Goal: Transaction & Acquisition: Book appointment/travel/reservation

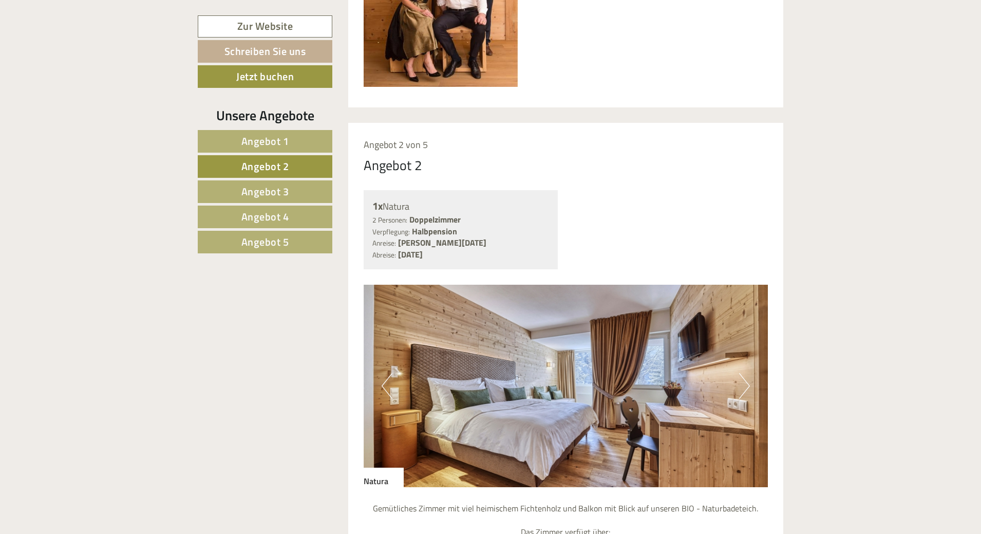
scroll to position [821, 0]
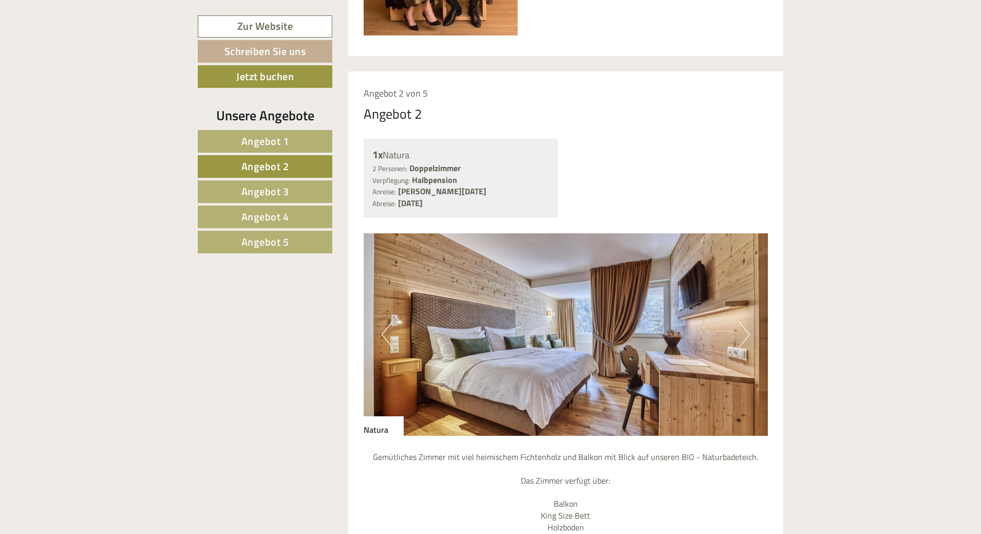
click at [263, 139] on span "Angebot 1" at bounding box center [265, 141] width 48 height 16
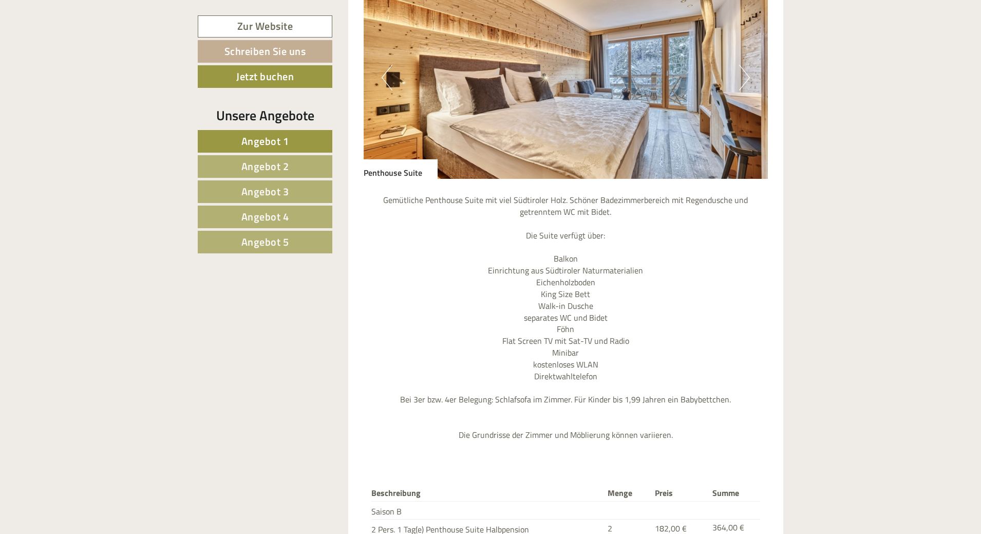
scroll to position [1232, 0]
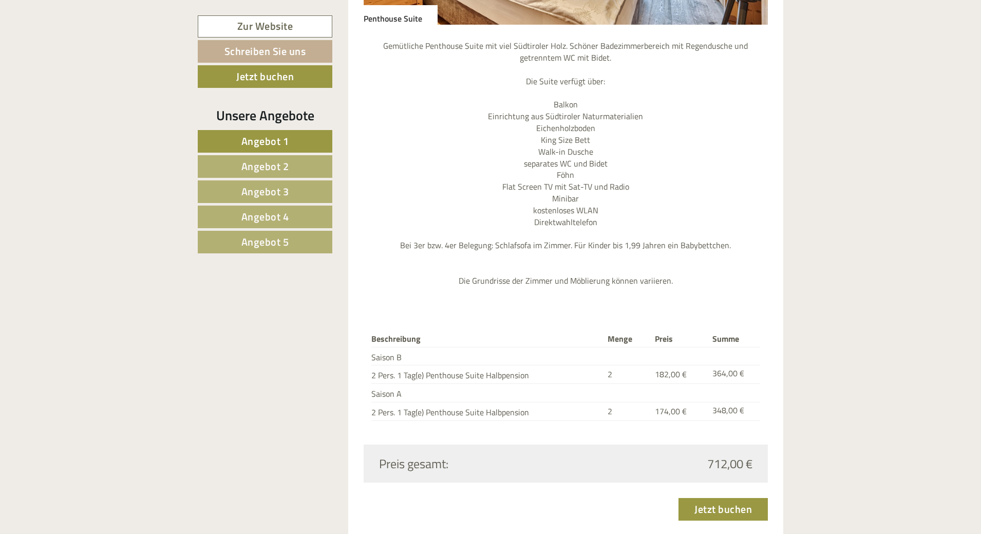
click at [262, 161] on span "Angebot 2" at bounding box center [265, 166] width 48 height 16
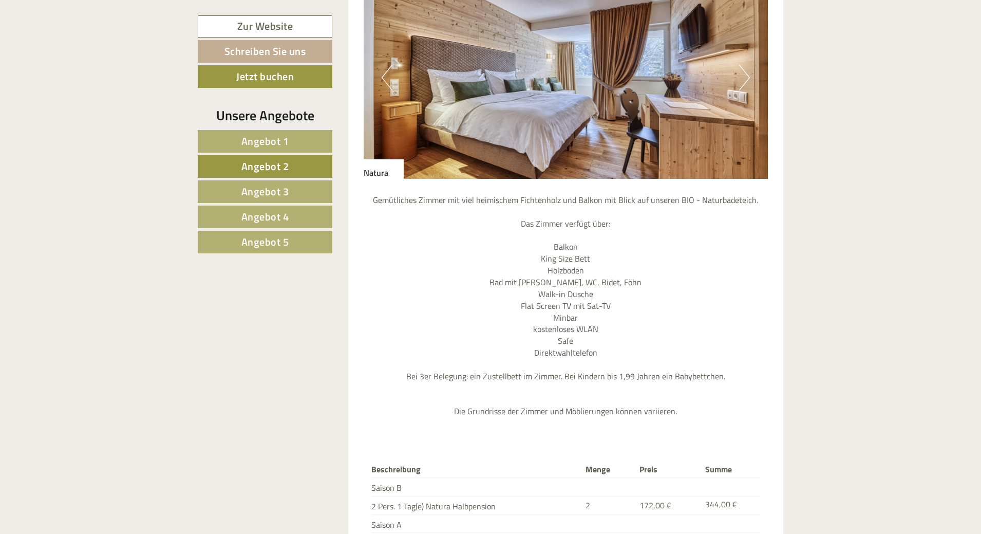
scroll to position [924, 0]
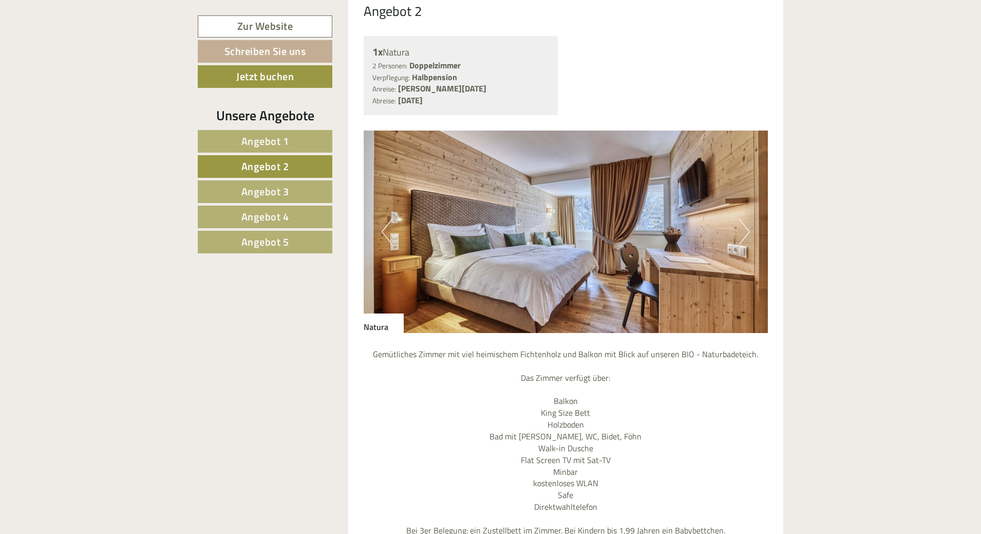
click at [750, 212] on img at bounding box center [566, 231] width 405 height 202
click at [748, 219] on button "Next" at bounding box center [744, 232] width 11 height 26
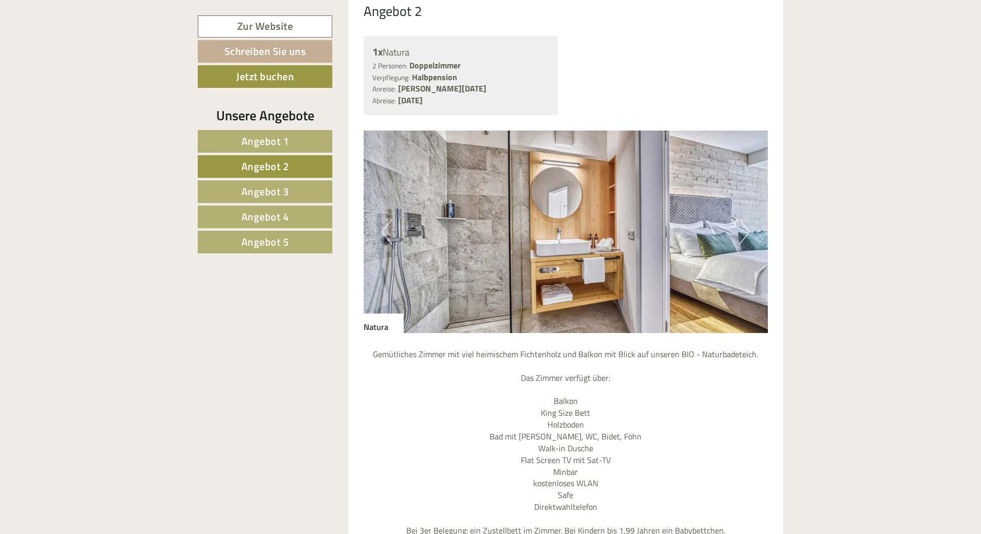
click at [748, 219] on button "Next" at bounding box center [744, 232] width 11 height 26
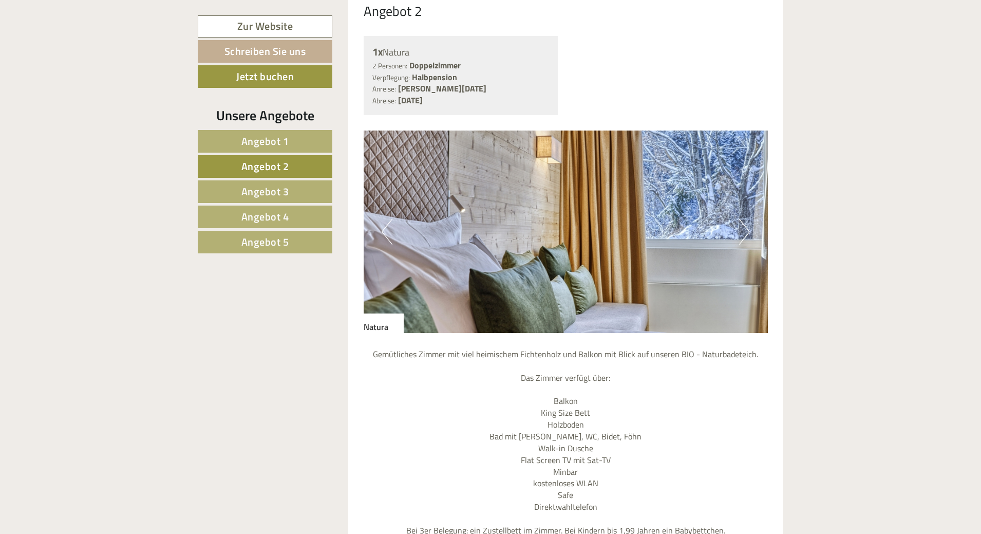
click at [748, 219] on button "Next" at bounding box center [744, 232] width 11 height 26
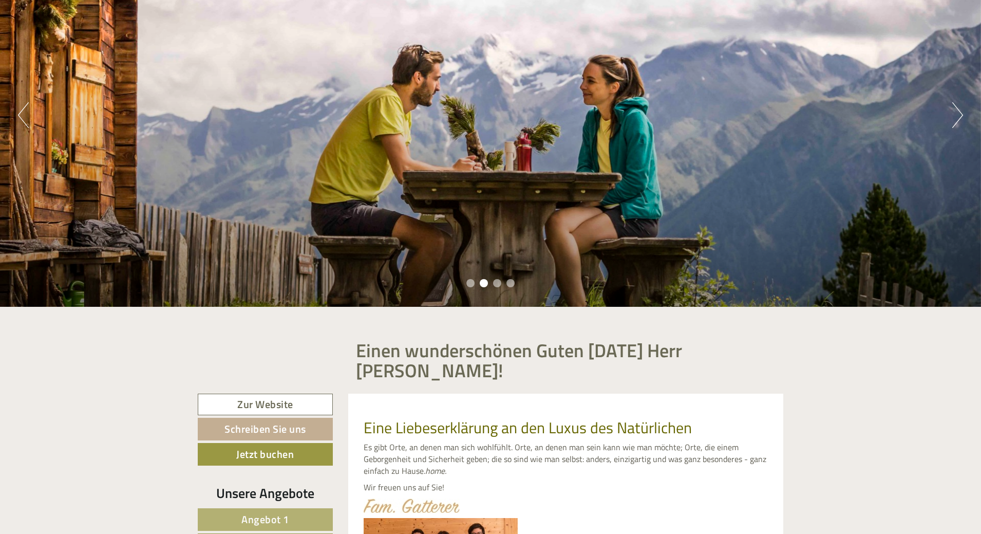
scroll to position [359, 0]
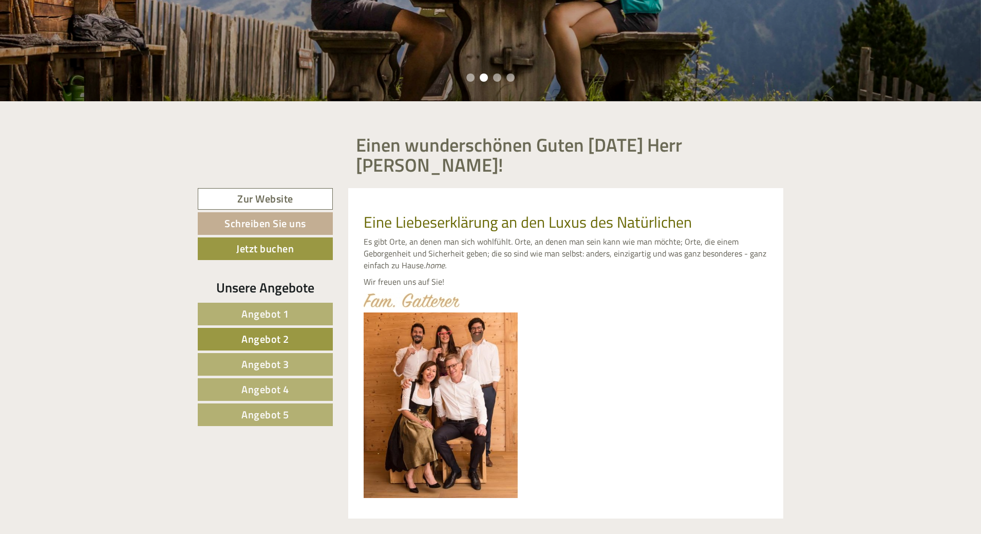
click at [268, 331] on span "Angebot 2" at bounding box center [265, 339] width 48 height 16
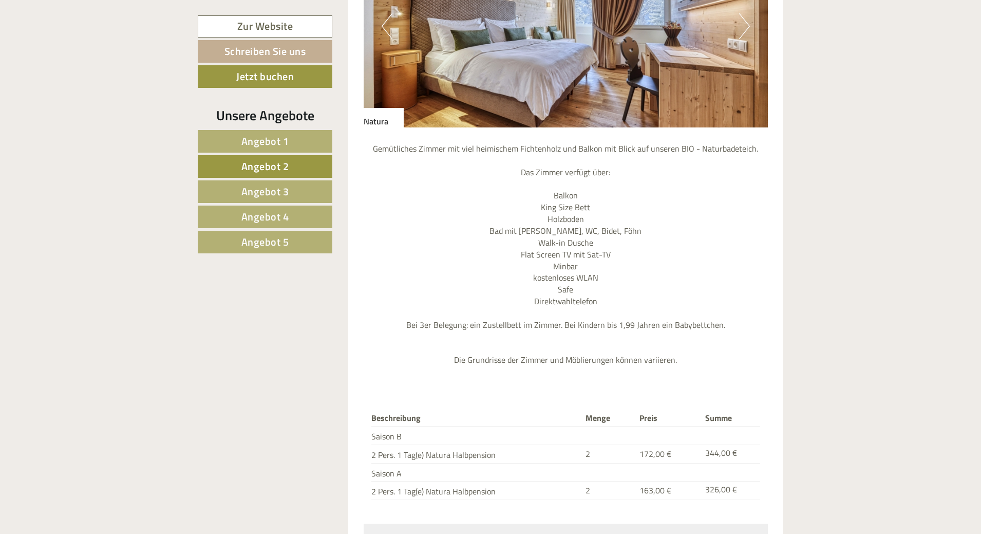
scroll to position [1283, 0]
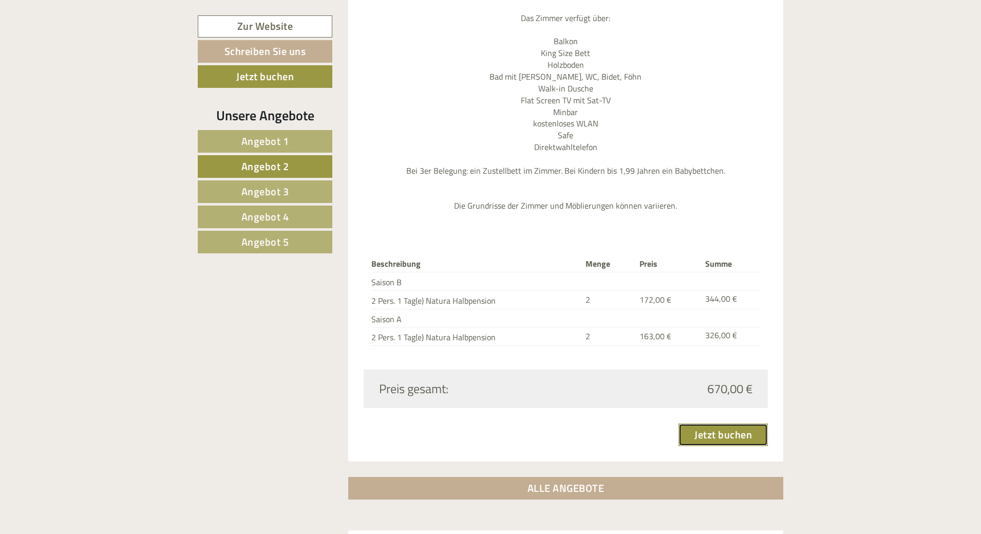
click at [701, 423] on link "Jetzt buchen" at bounding box center [722, 434] width 89 height 23
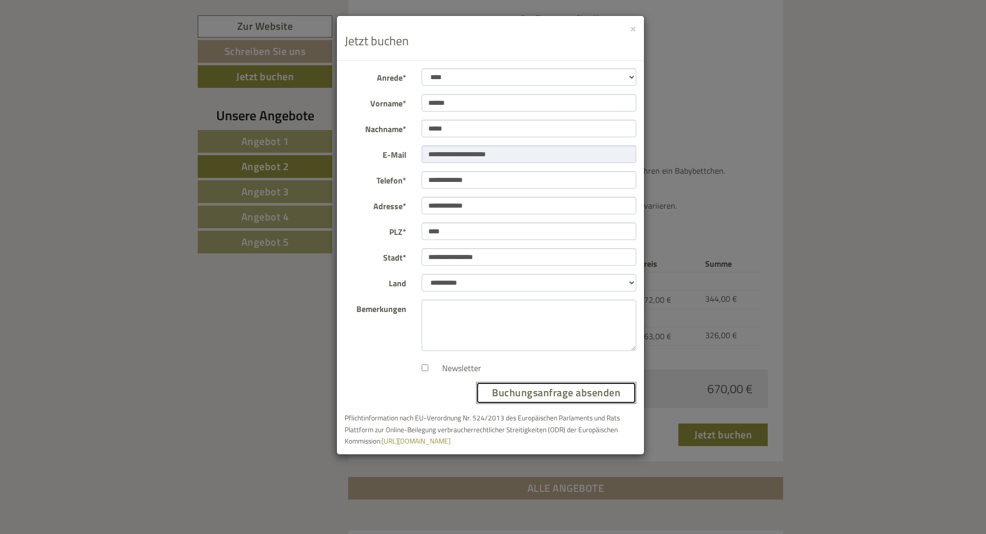
click at [543, 391] on button "Buchungsanfrage absenden" at bounding box center [556, 393] width 160 height 22
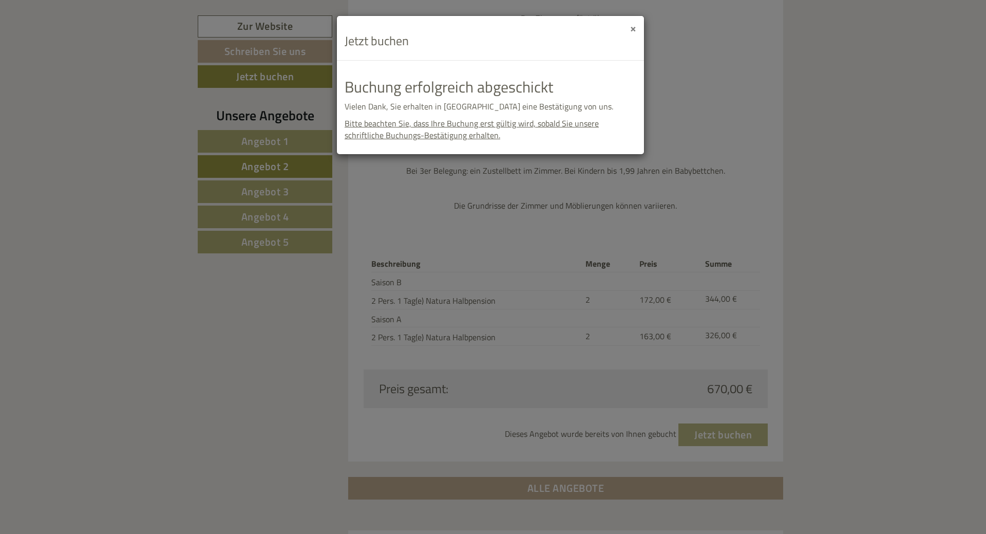
click at [633, 33] on button "×" at bounding box center [633, 28] width 6 height 11
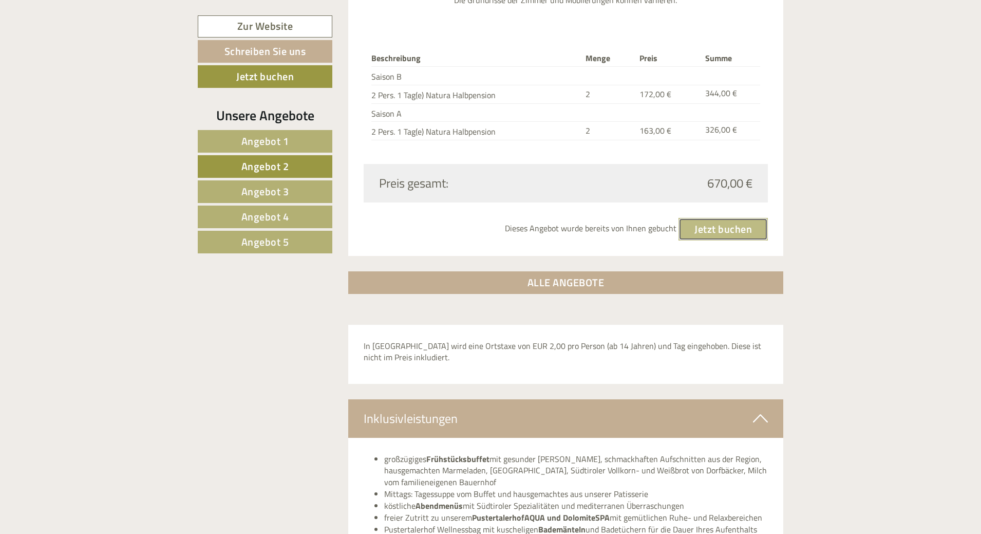
scroll to position [1232, 0]
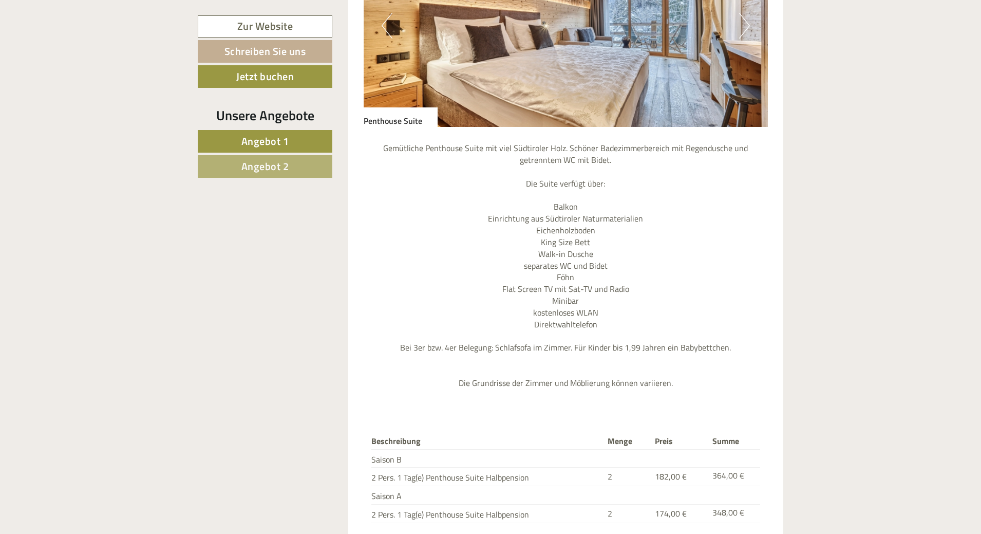
scroll to position [1027, 0]
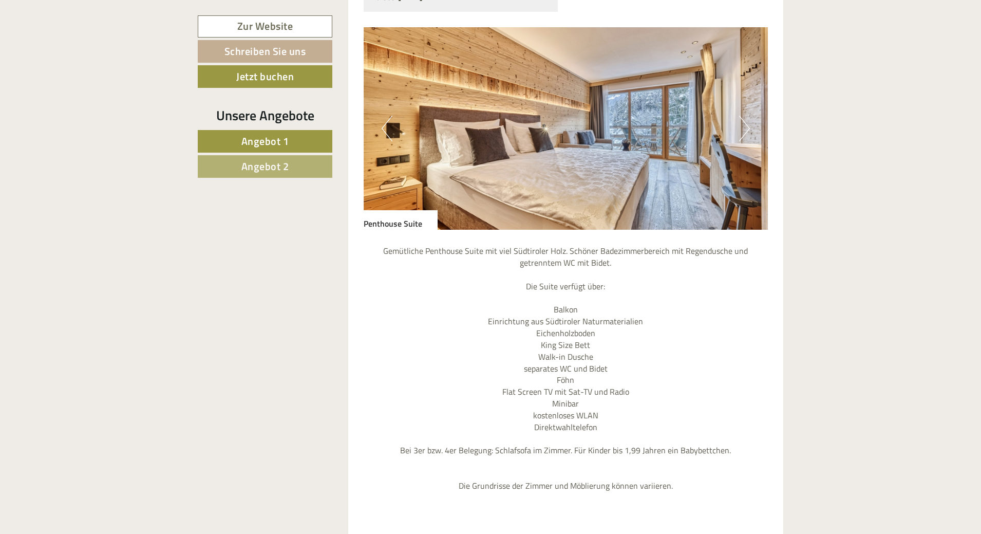
click at [749, 116] on button "Next" at bounding box center [744, 129] width 11 height 26
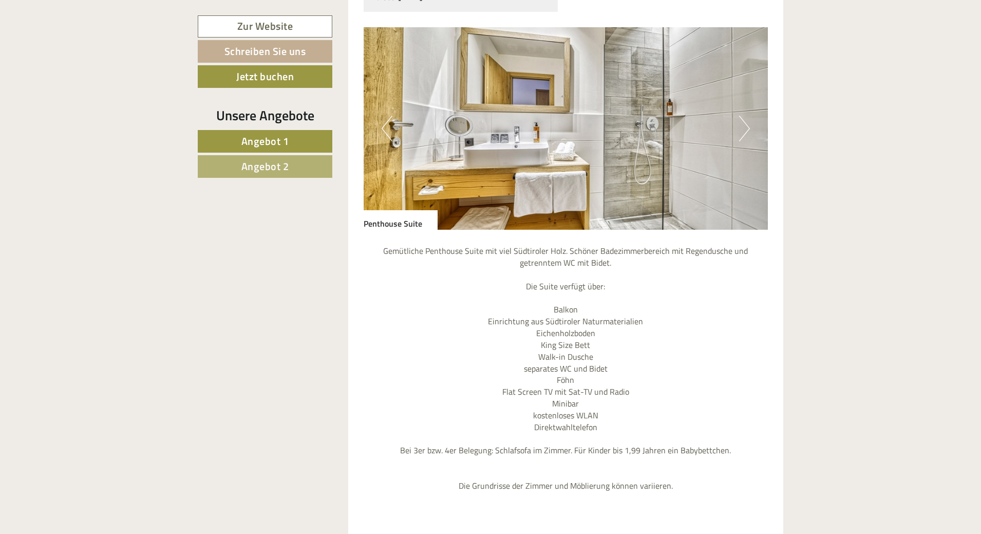
click at [749, 116] on button "Next" at bounding box center [744, 129] width 11 height 26
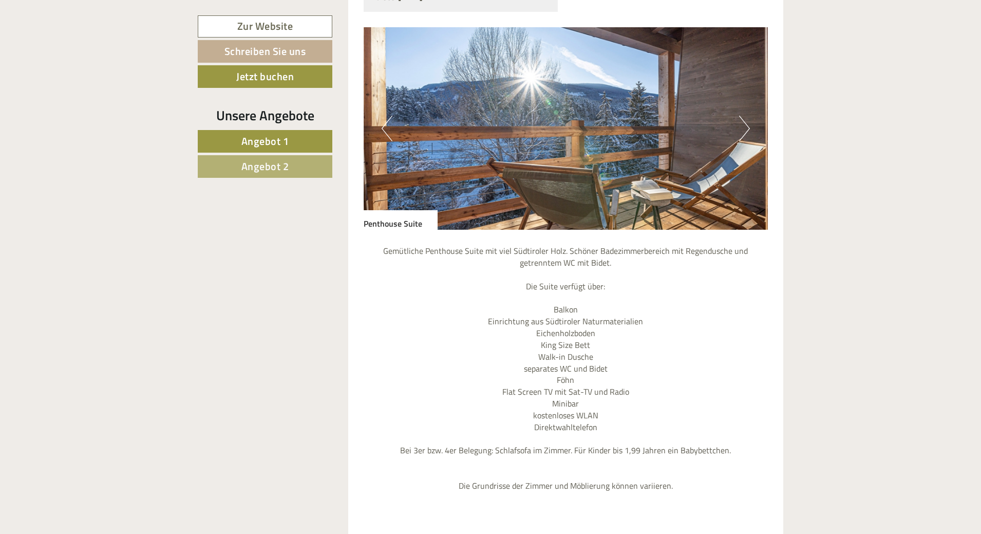
click at [749, 116] on button "Next" at bounding box center [744, 129] width 11 height 26
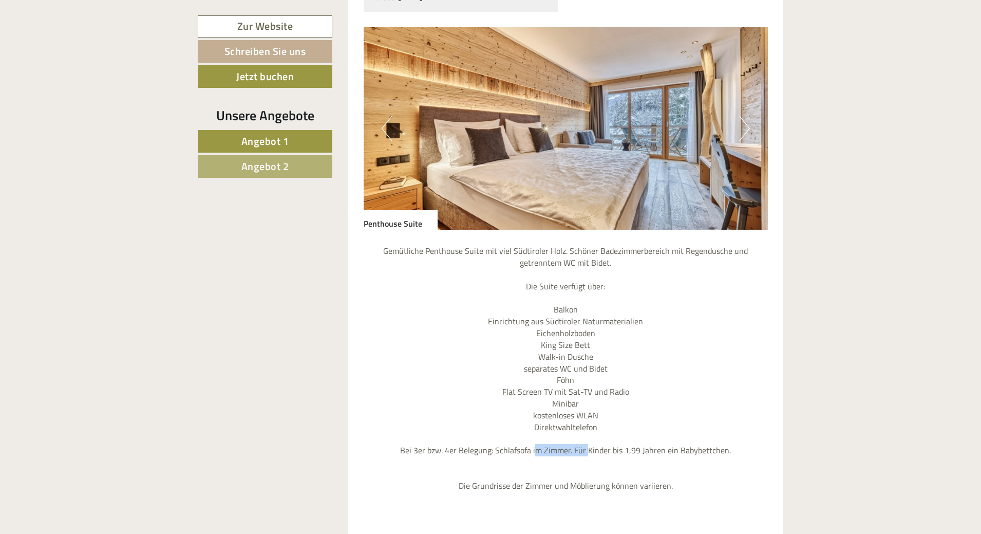
drag, startPoint x: 538, startPoint y: 433, endPoint x: 590, endPoint y: 433, distance: 51.9
click at [590, 433] on p "Gemütliche Penthouse Suite mit viel Südtiroler Holz. Schöner Badezimmerbereich …" at bounding box center [566, 368] width 405 height 247
click at [590, 432] on p "Gemütliche Penthouse Suite mit viel Südtiroler Holz. Schöner Badezimmerbereich …" at bounding box center [566, 368] width 405 height 247
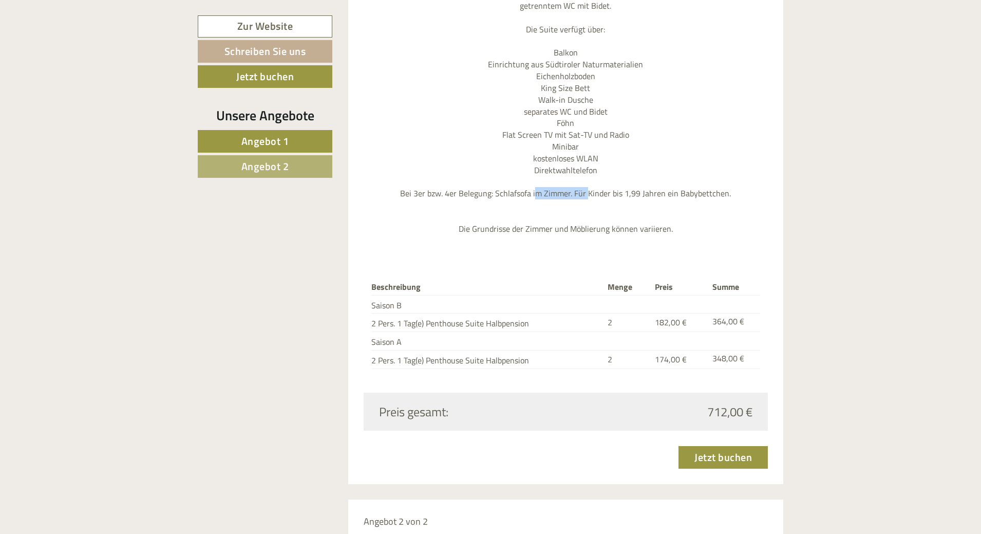
scroll to position [1233, 0]
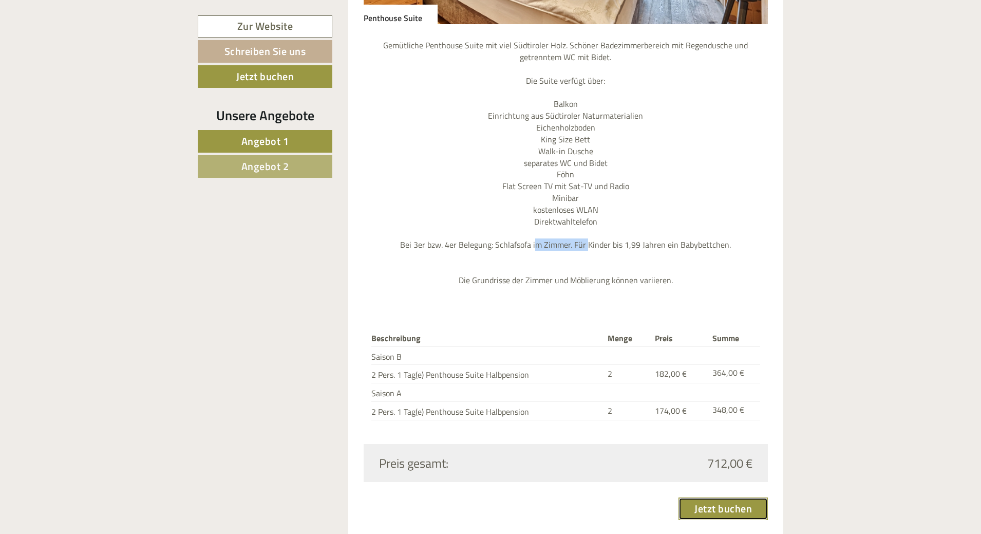
click at [735, 497] on link "Jetzt buchen" at bounding box center [722, 508] width 89 height 23
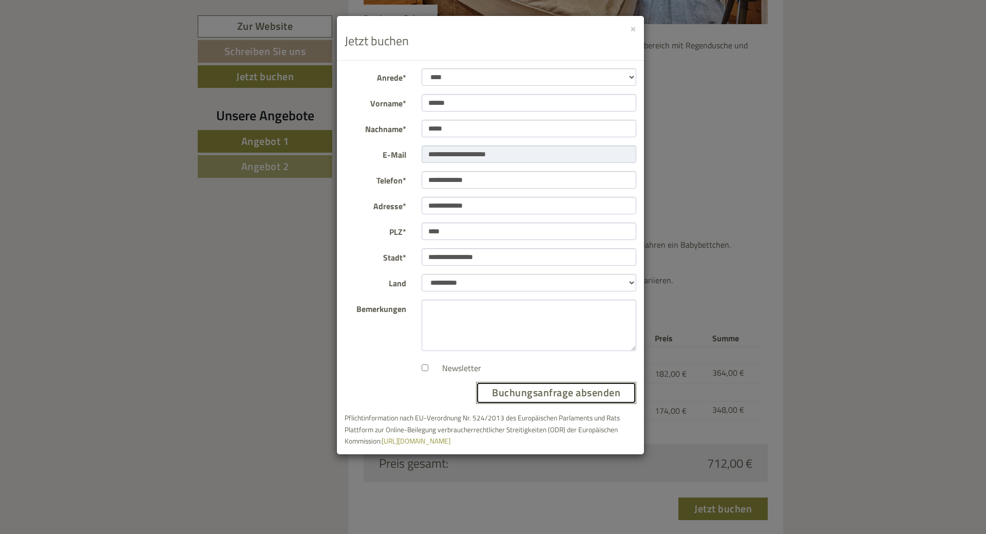
click at [563, 393] on button "Buchungsanfrage absenden" at bounding box center [556, 393] width 160 height 22
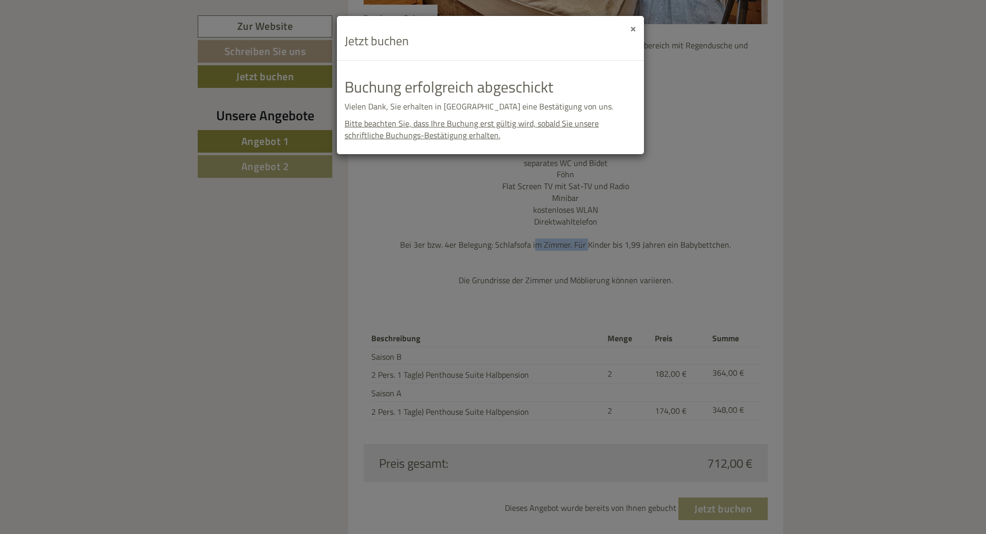
click at [633, 26] on button "×" at bounding box center [633, 28] width 6 height 11
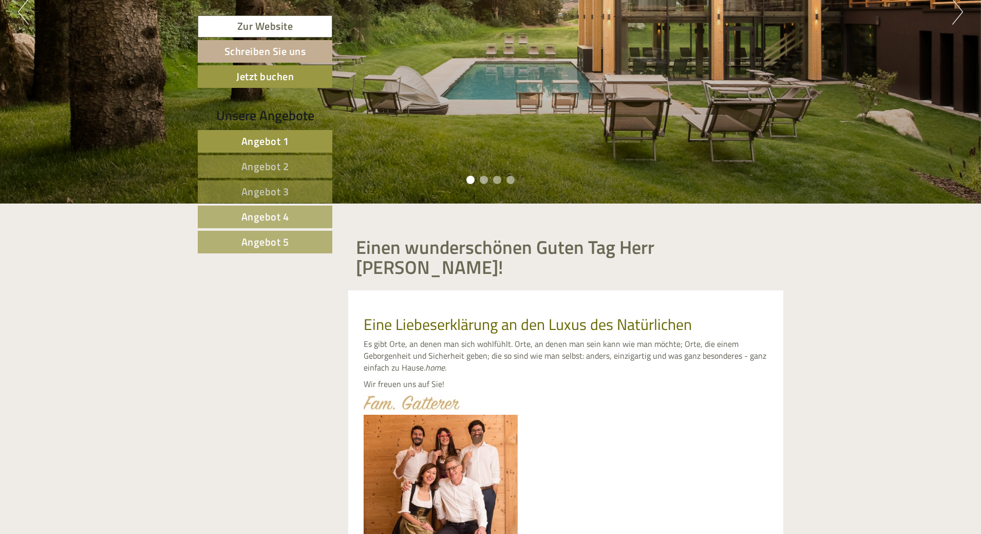
scroll to position [514, 0]
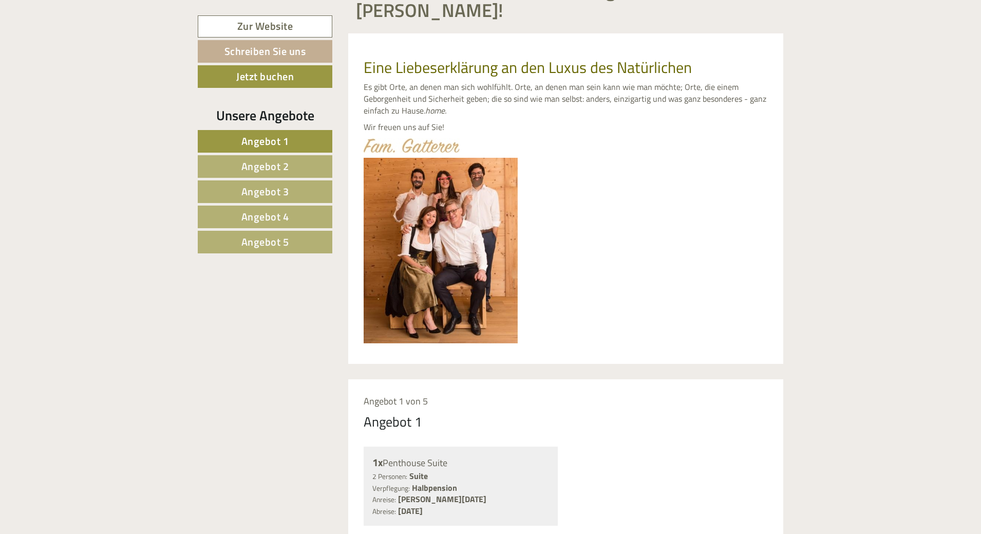
click at [277, 162] on span "Angebot 2" at bounding box center [265, 166] width 48 height 16
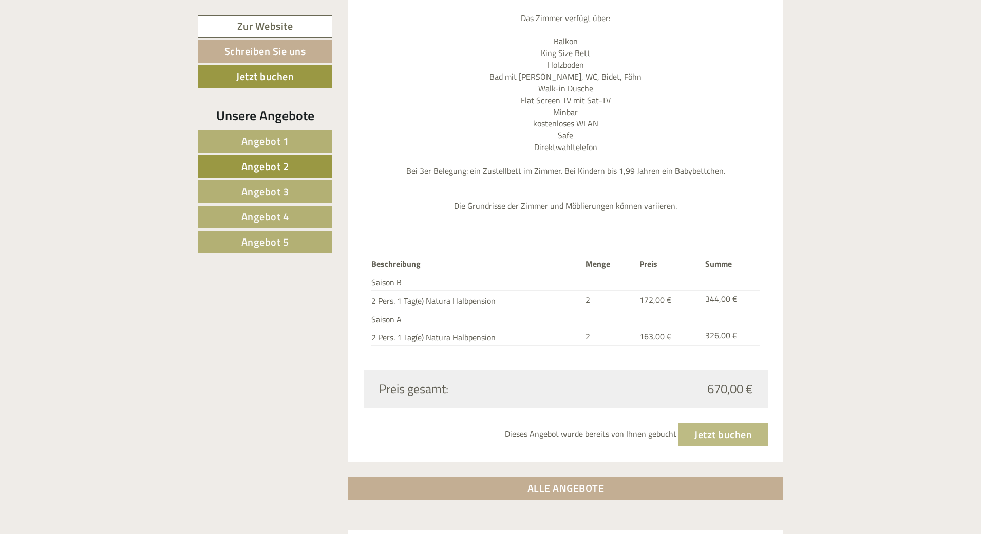
scroll to position [1181, 0]
